Goal: Information Seeking & Learning: Learn about a topic

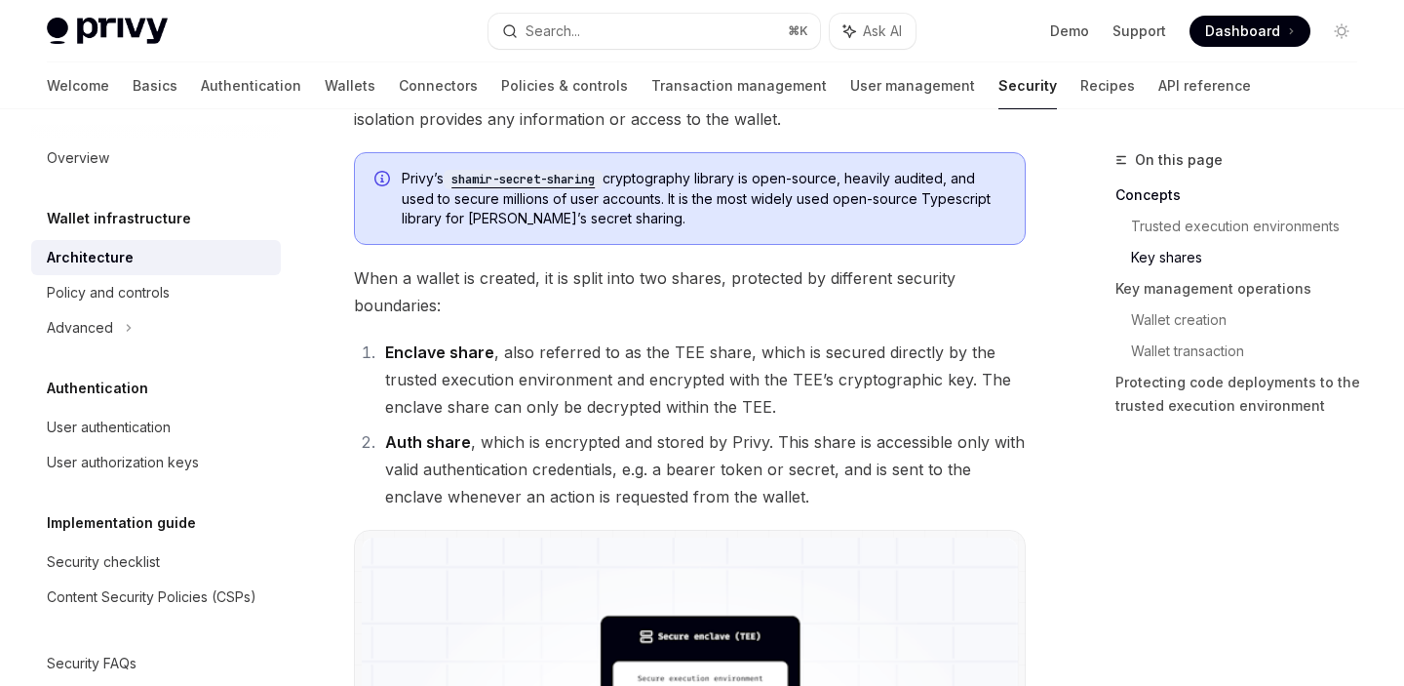
scroll to position [1211, 0]
click at [884, 438] on li "Auth share , which is encrypted and stored by Privy. This share is accessible o…" at bounding box center [702, 467] width 647 height 82
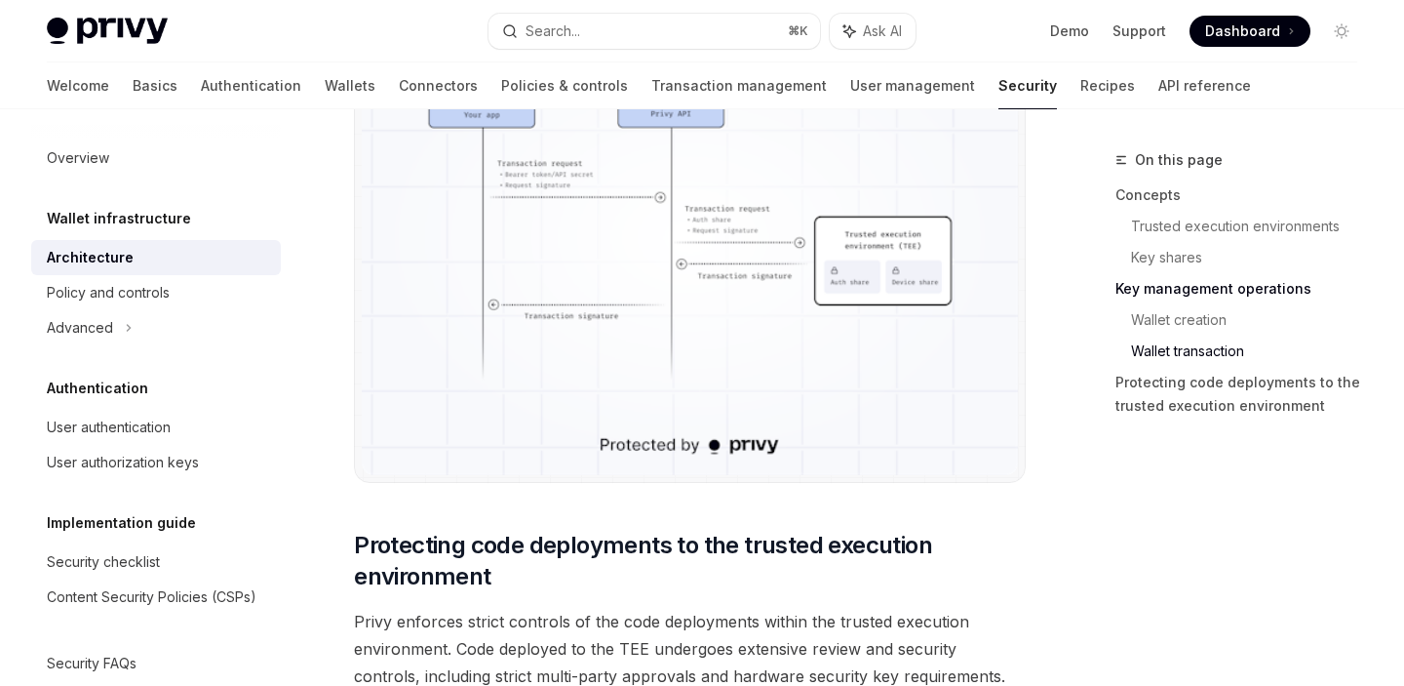
scroll to position [3675, 0]
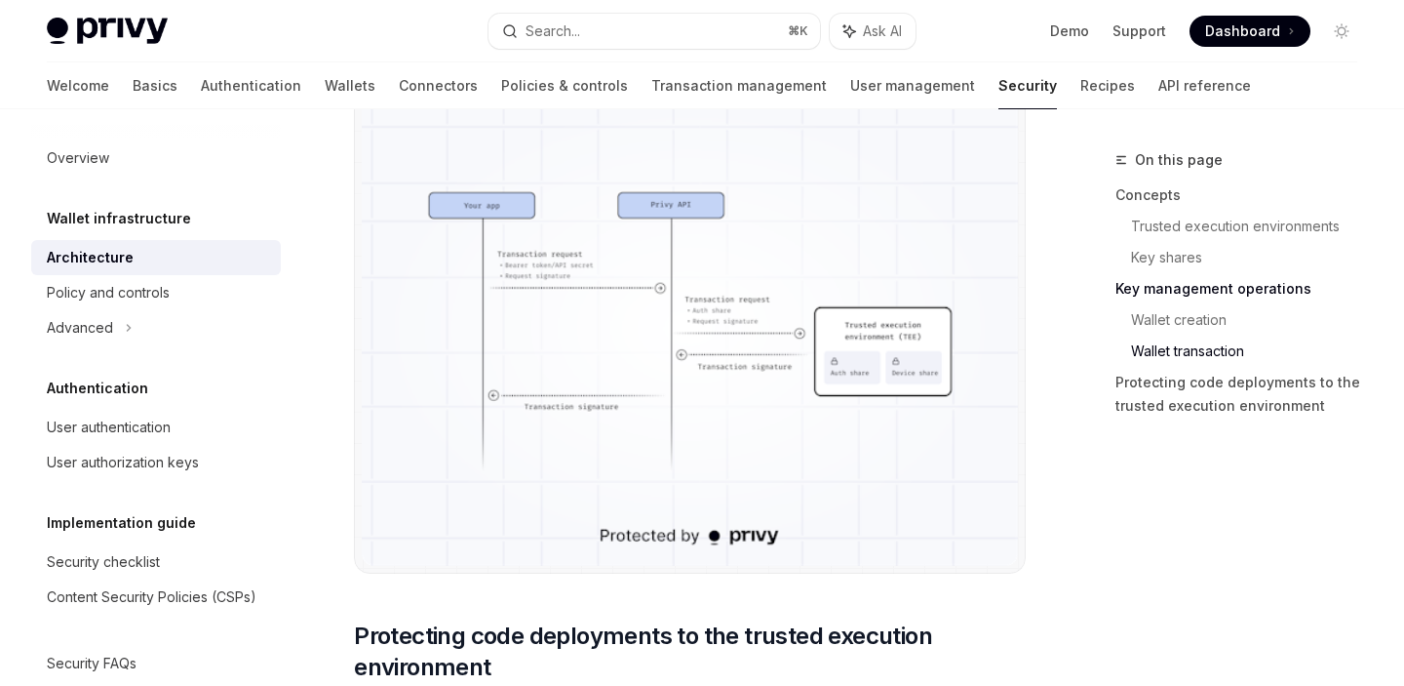
click at [1093, 550] on div "On this page Concepts Trusted execution environments Key shares Key management …" at bounding box center [1225, 416] width 297 height 537
click at [1082, 484] on div "On this page Concepts Trusted execution environments Key shares Key management …" at bounding box center [1225, 416] width 297 height 537
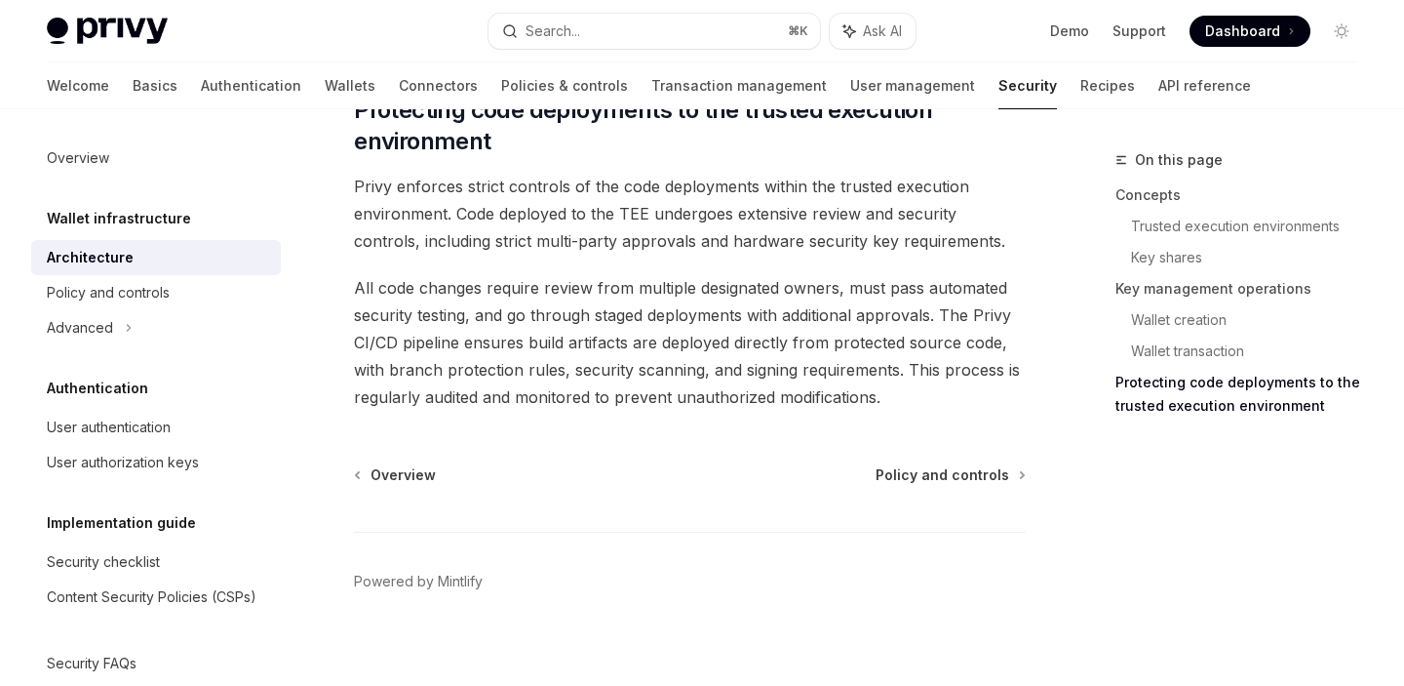
scroll to position [4214, 0]
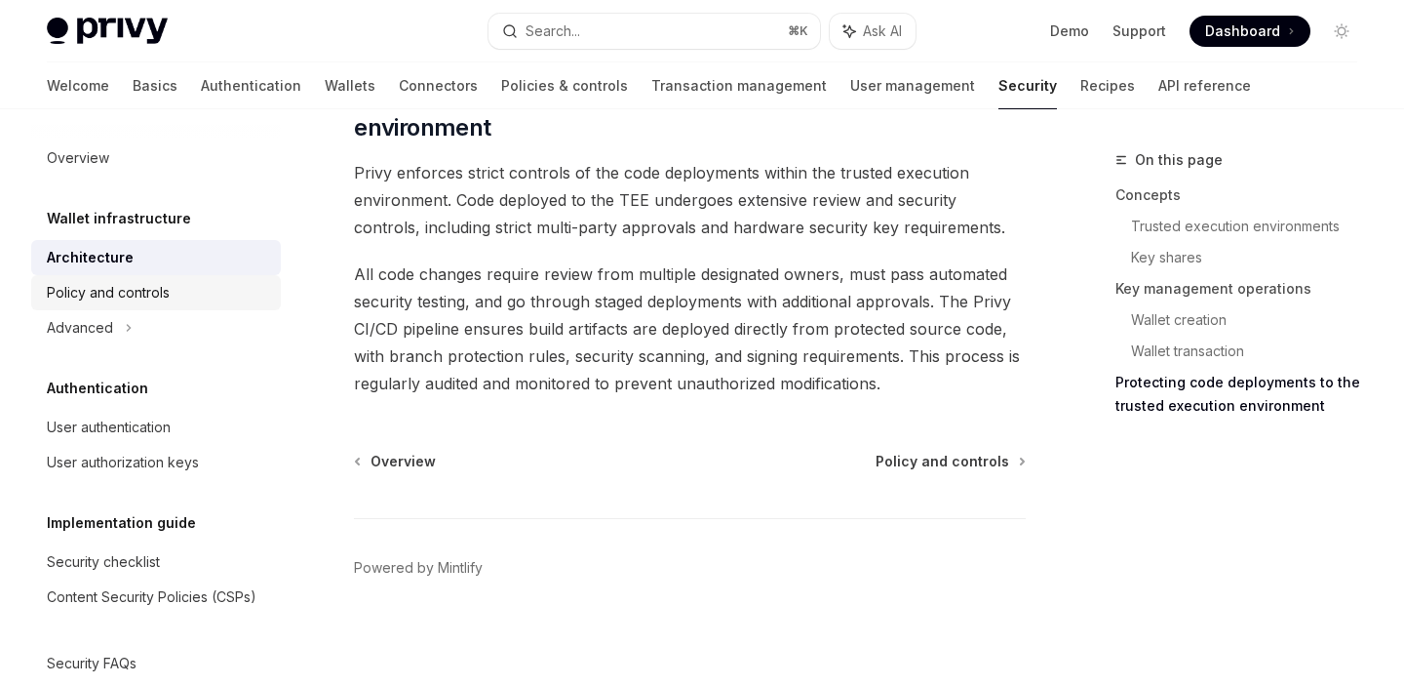
click at [149, 299] on div "Policy and controls" at bounding box center [108, 292] width 123 height 23
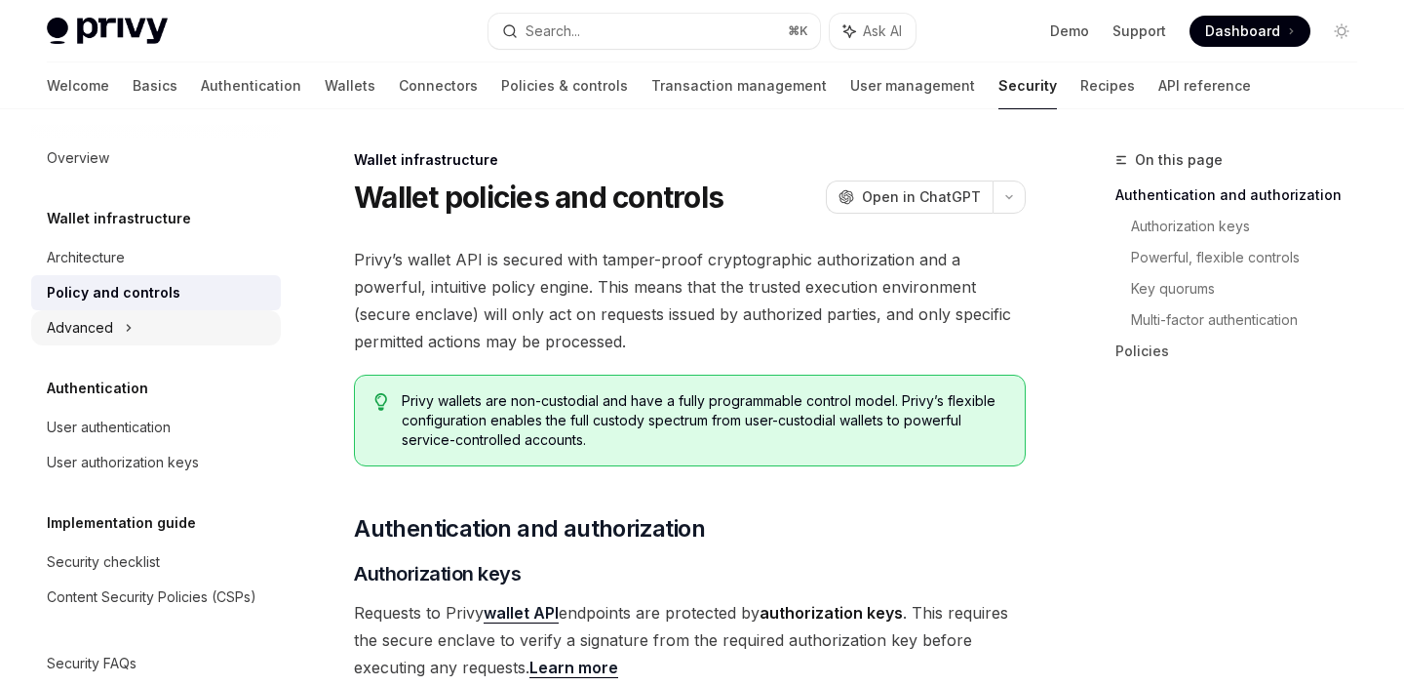
click at [108, 329] on div "Advanced" at bounding box center [80, 327] width 66 height 23
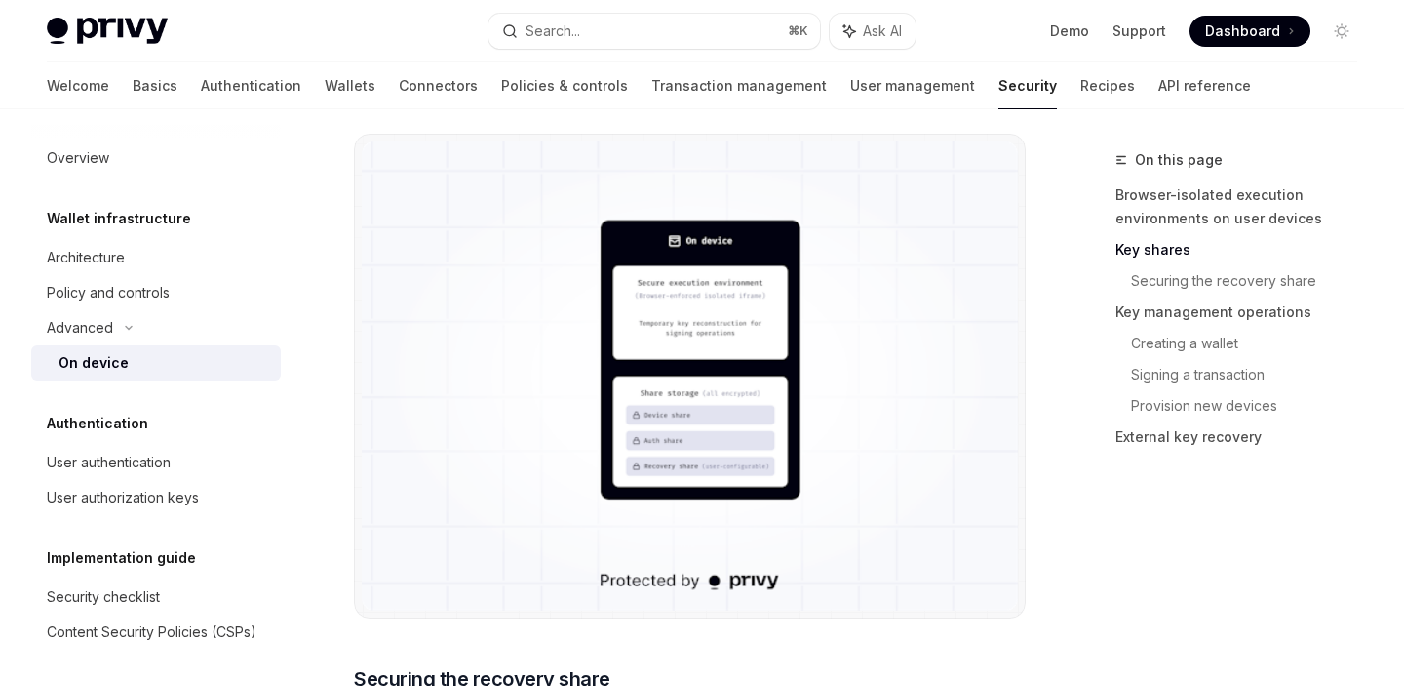
scroll to position [1909, 0]
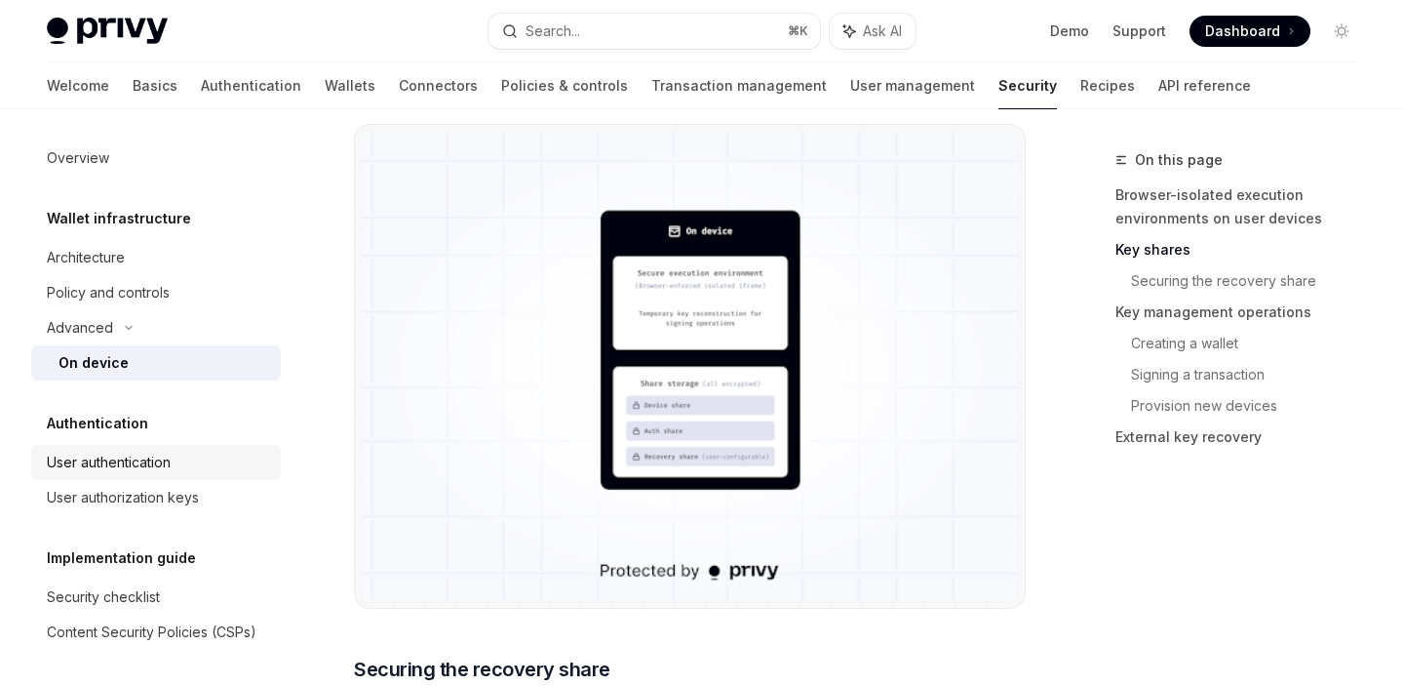
click at [141, 455] on div "User authentication" at bounding box center [109, 462] width 124 height 23
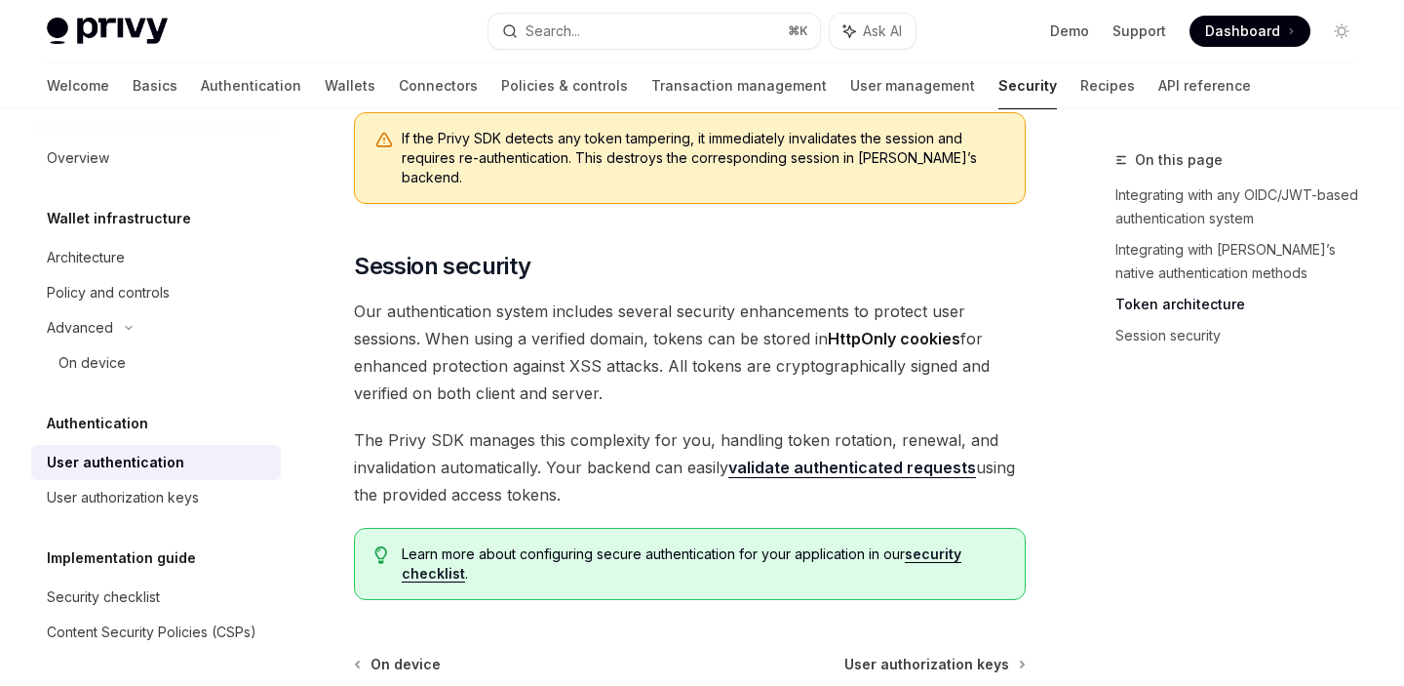
scroll to position [1808, 0]
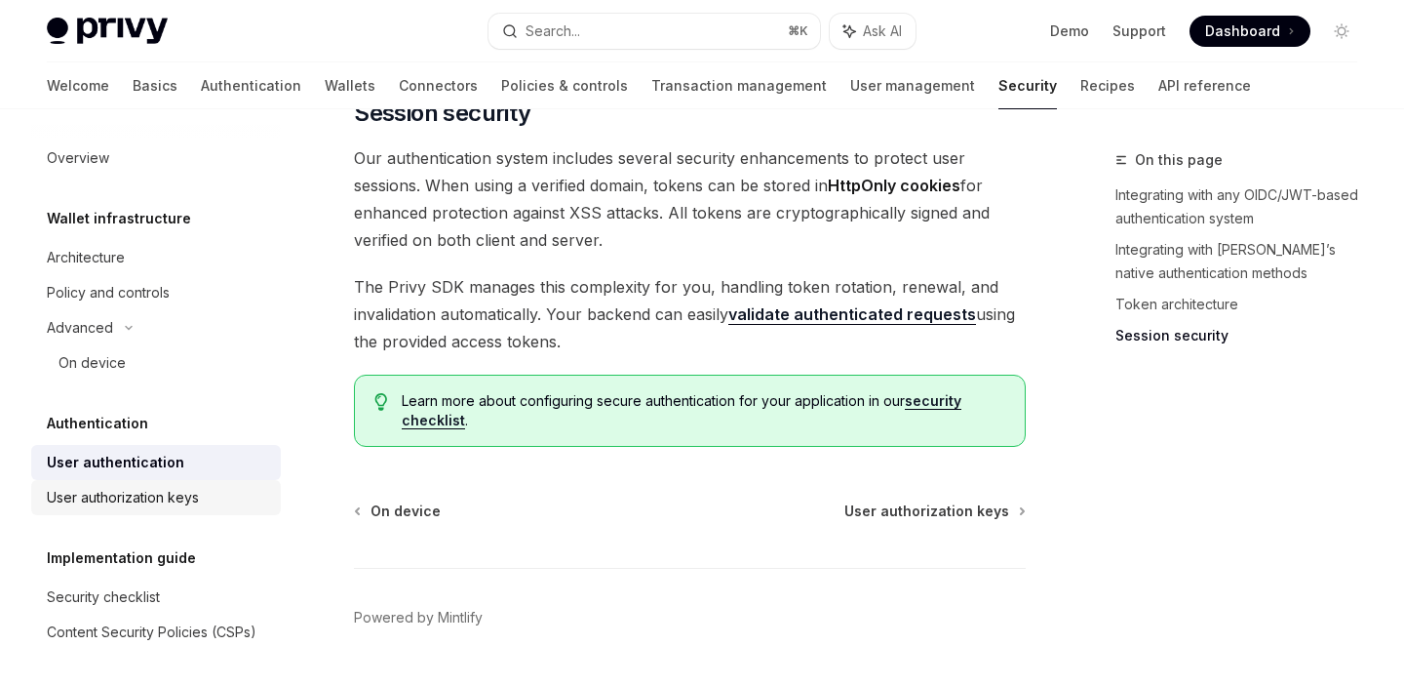
click at [154, 490] on div "User authorization keys" at bounding box center [123, 497] width 152 height 23
type textarea "*"
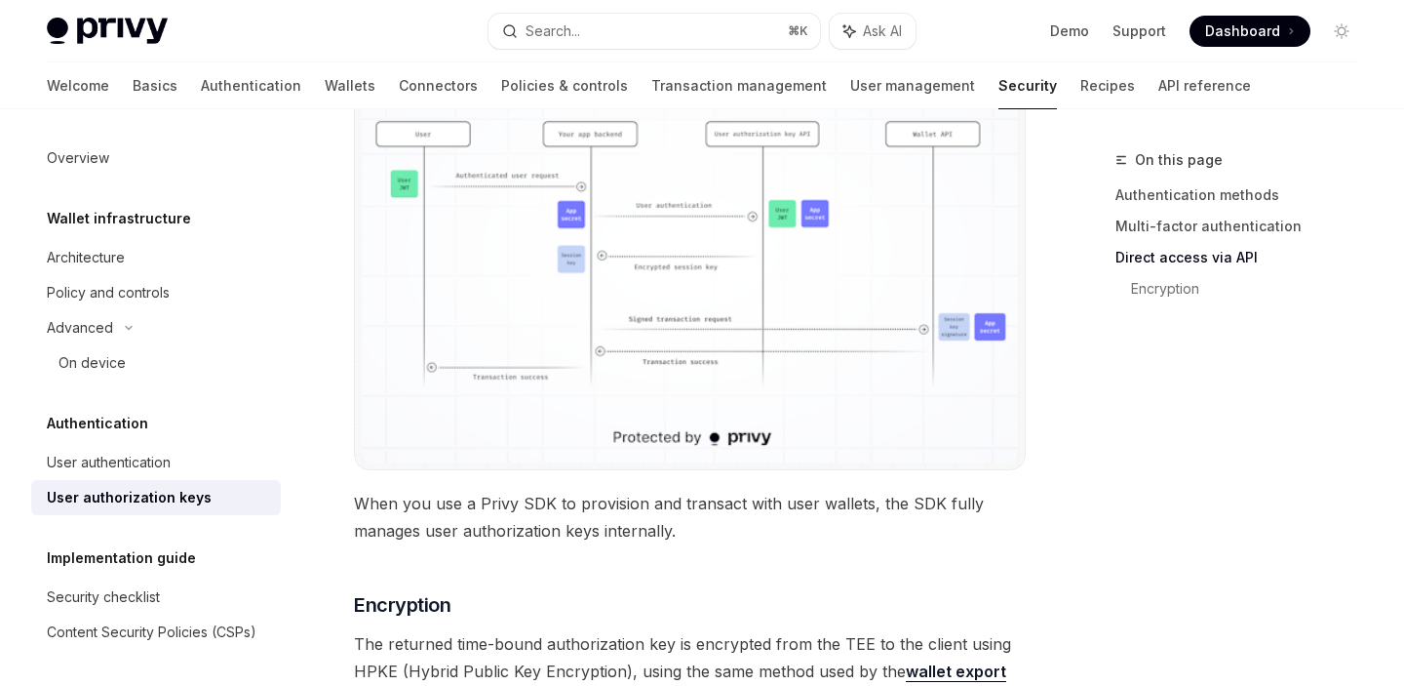
scroll to position [1919, 0]
